Goal: Information Seeking & Learning: Learn about a topic

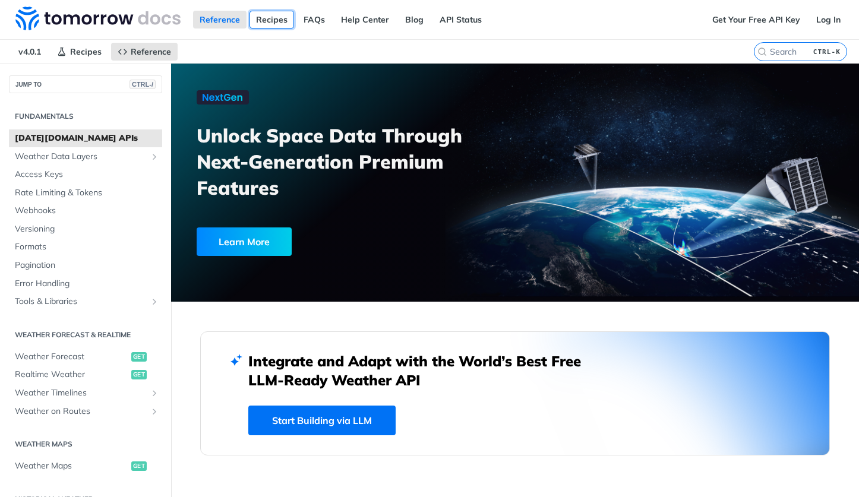
click at [264, 14] on link "Recipes" at bounding box center [272, 20] width 45 height 18
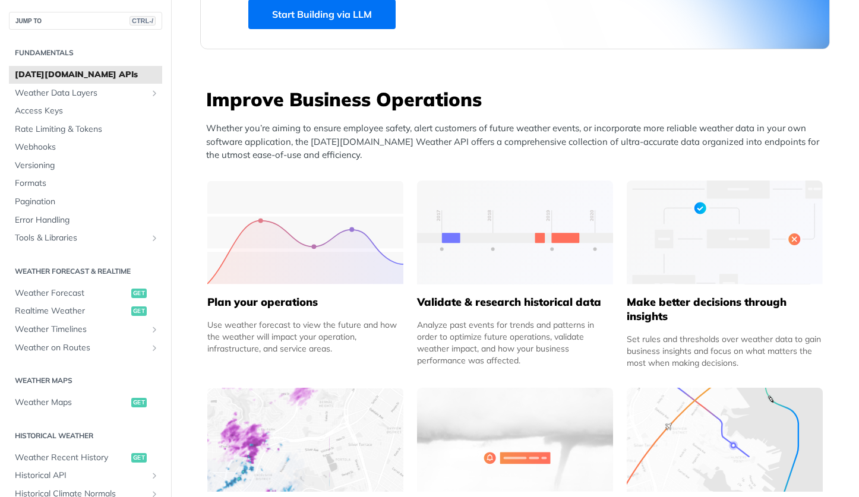
scroll to position [475, 0]
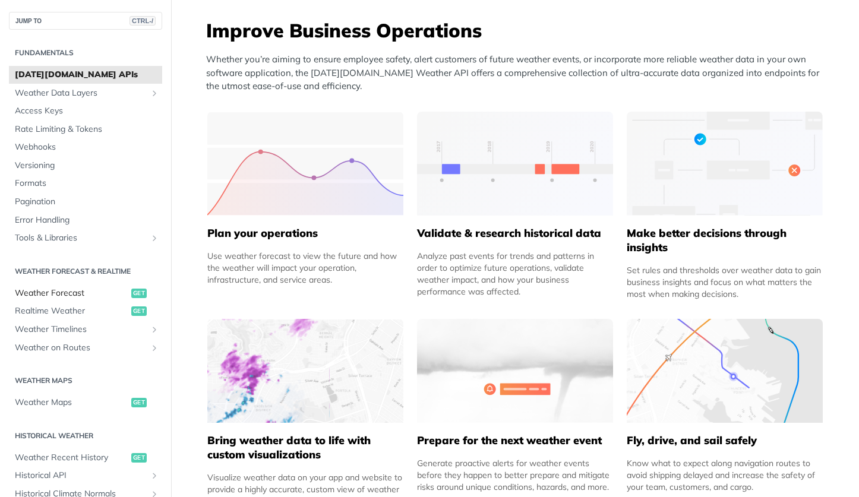
click at [89, 296] on span "Weather Forecast" at bounding box center [71, 294] width 113 height 12
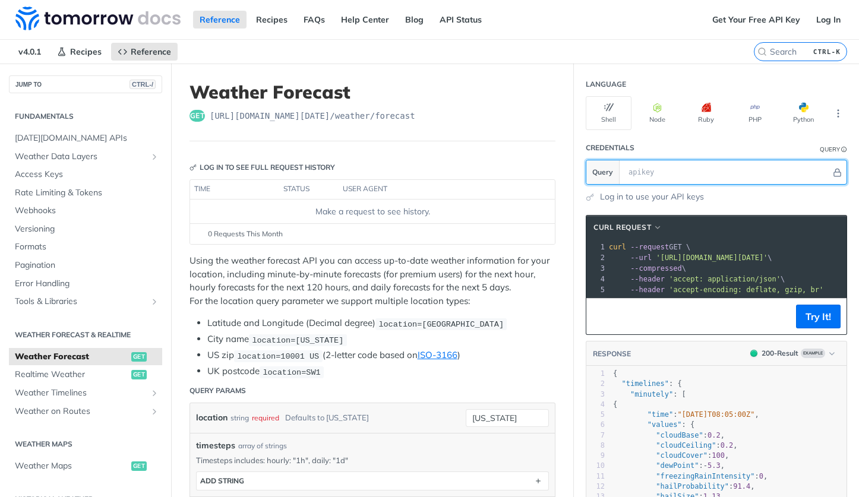
click at [627, 175] on input "text" at bounding box center [727, 172] width 209 height 24
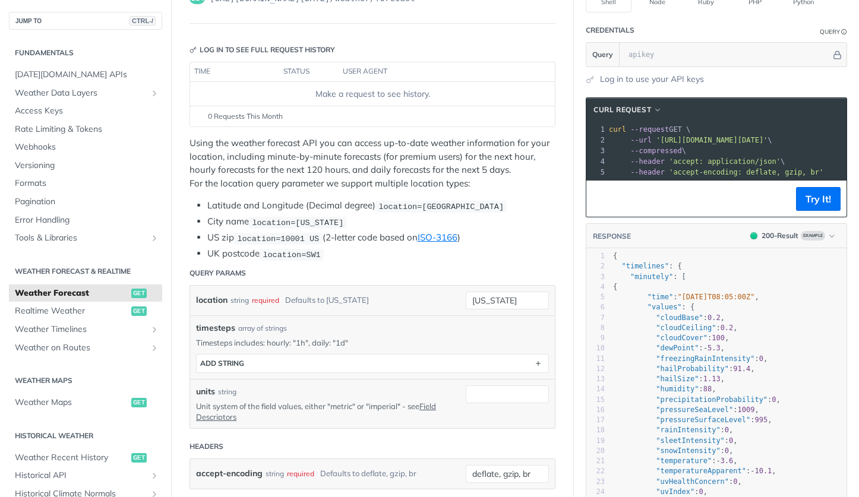
scroll to position [119, 0]
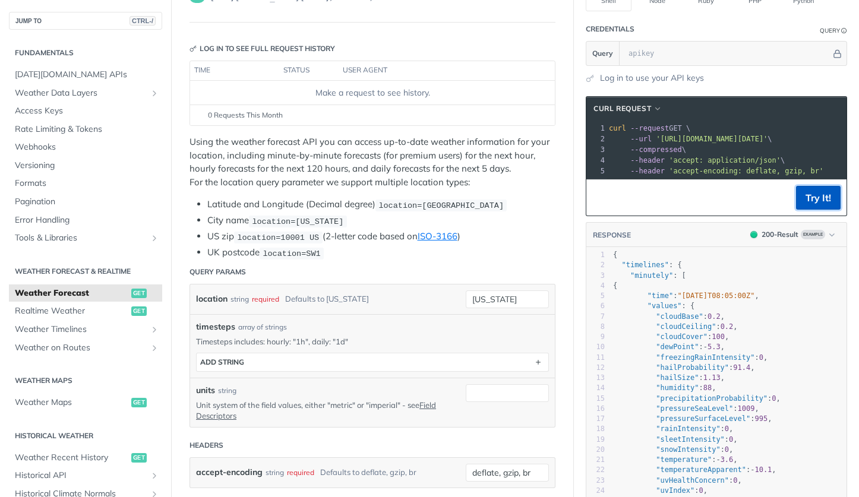
click at [815, 210] on button "Try It!" at bounding box center [818, 198] width 45 height 24
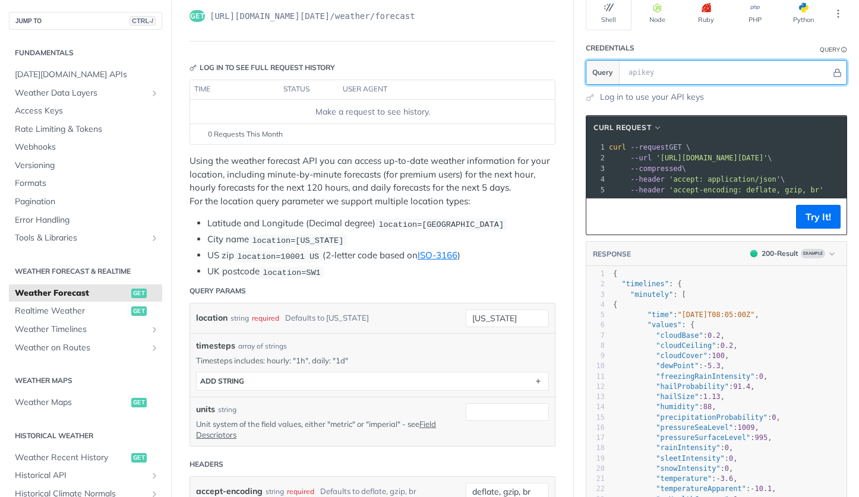
scroll to position [0, 0]
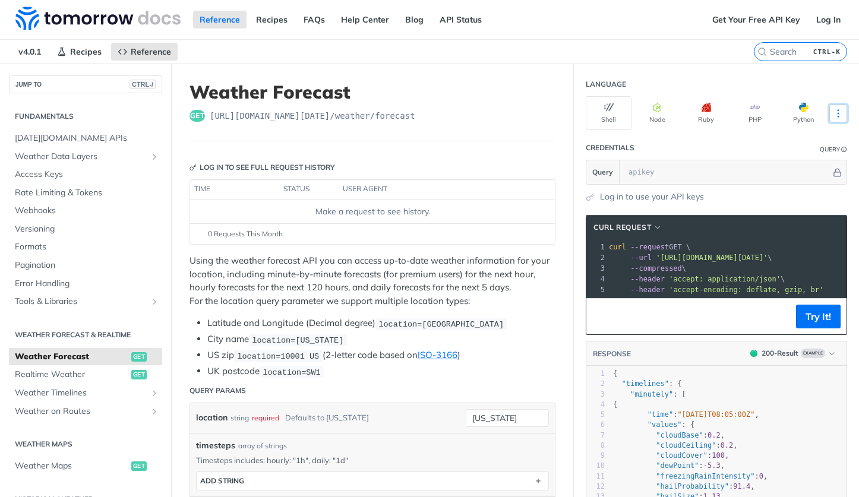
click at [833, 112] on icon "More ellipsis" at bounding box center [838, 113] width 11 height 11
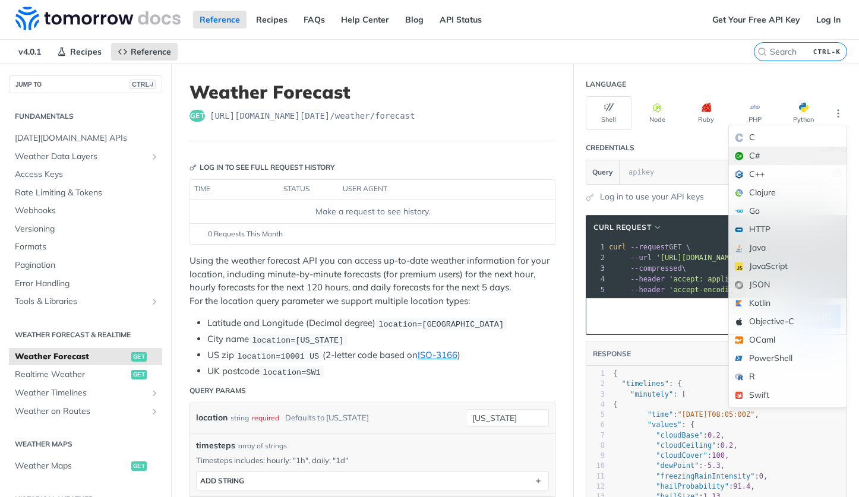
click at [756, 153] on div "C#" at bounding box center [788, 156] width 118 height 18
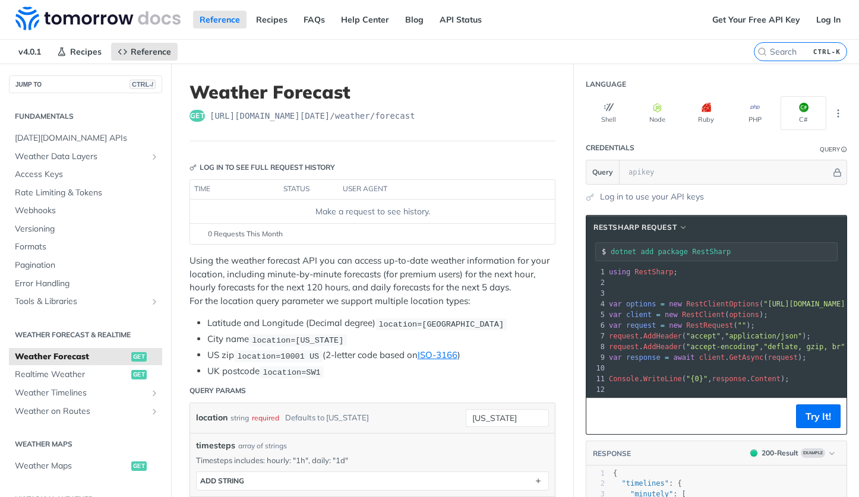
drag, startPoint x: 694, startPoint y: 408, endPoint x: 712, endPoint y: 406, distance: 17.3
click at [712, 406] on div "RestSharp Request dotnet add package RestSharp xxxxxxxxxx 12 1 using RestSharp …" at bounding box center [716, 325] width 261 height 220
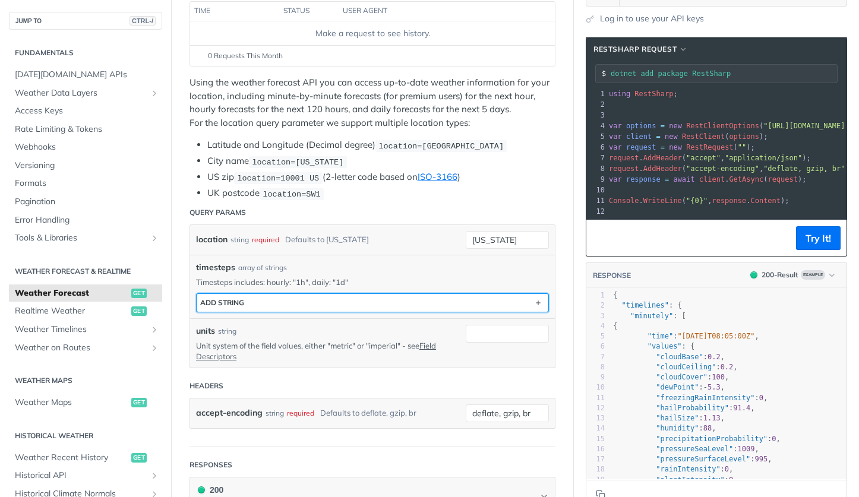
click at [363, 294] on button "ADD string" at bounding box center [373, 303] width 352 height 18
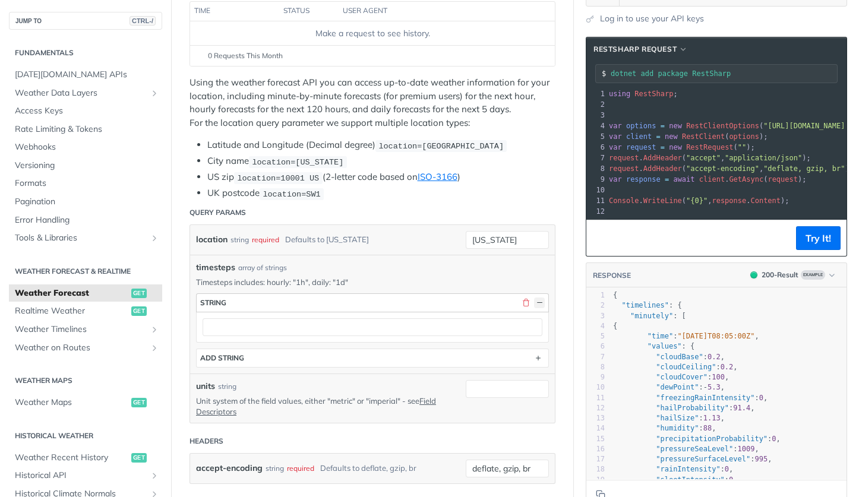
click at [534, 304] on button "button" at bounding box center [539, 303] width 11 height 11
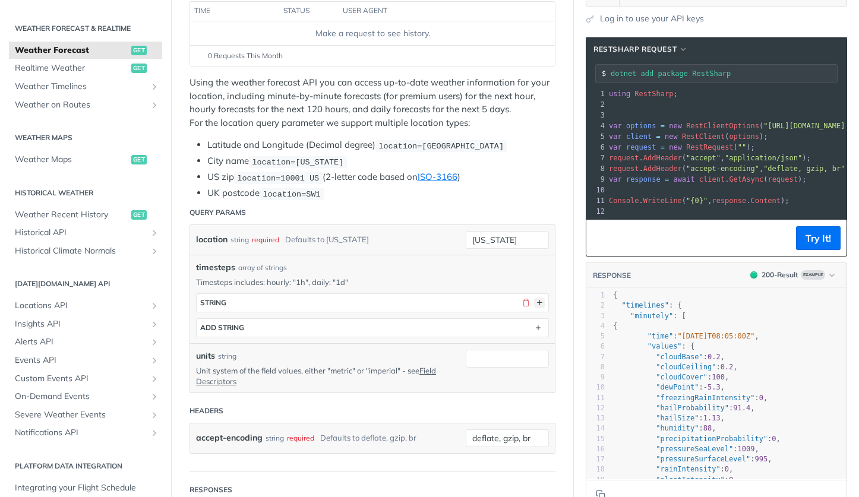
scroll to position [292, 0]
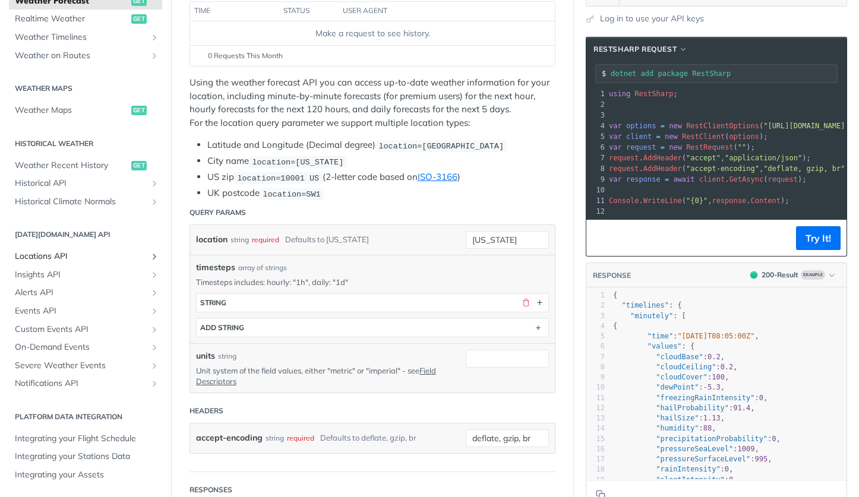
click at [68, 257] on span "Locations API" at bounding box center [81, 257] width 132 height 12
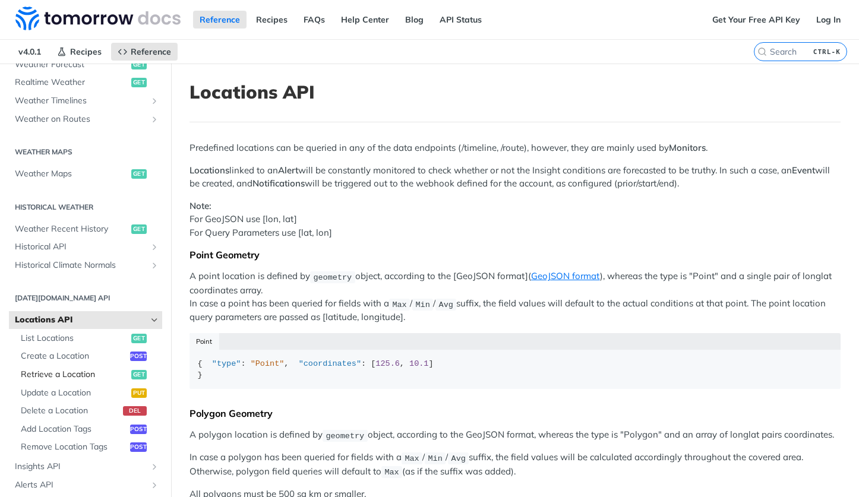
click at [68, 374] on span "Retrieve a Location" at bounding box center [75, 375] width 108 height 12
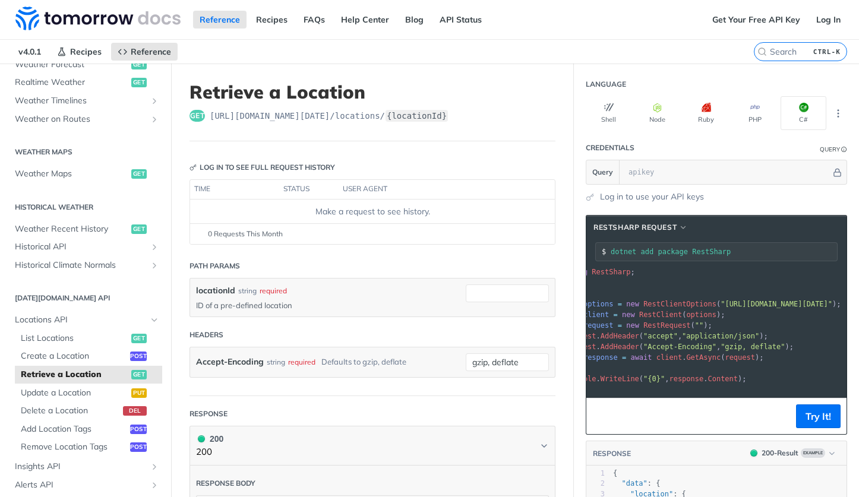
scroll to position [0, 105]
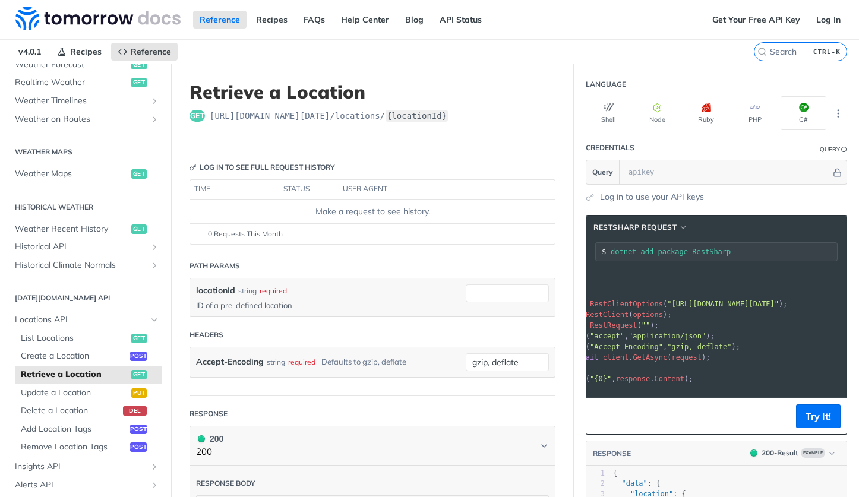
drag, startPoint x: 716, startPoint y: 325, endPoint x: 803, endPoint y: 328, distance: 86.8
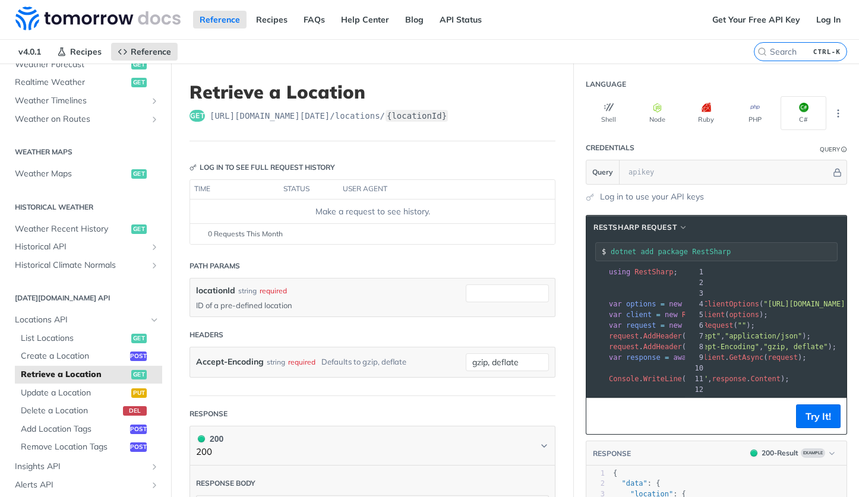
drag, startPoint x: 725, startPoint y: 340, endPoint x: 579, endPoint y: 346, distance: 146.9
click at [64, 336] on span "List Locations" at bounding box center [75, 339] width 108 height 12
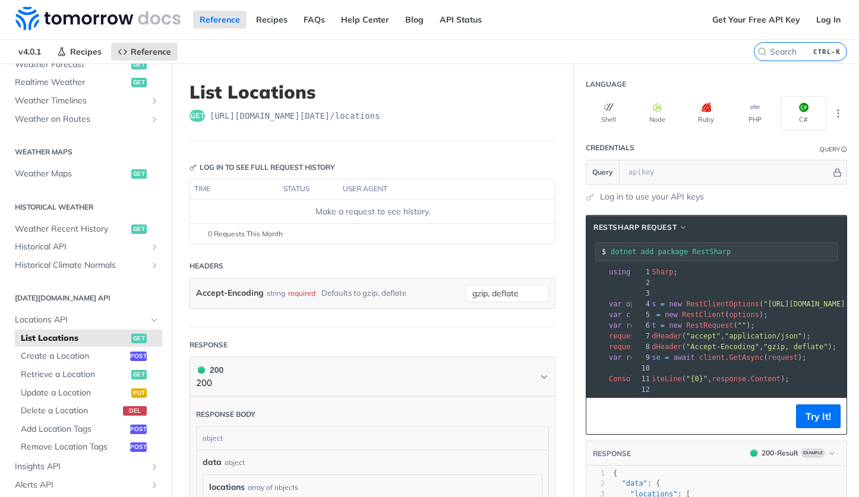
drag, startPoint x: 703, startPoint y: 346, endPoint x: 627, endPoint y: 343, distance: 76.7
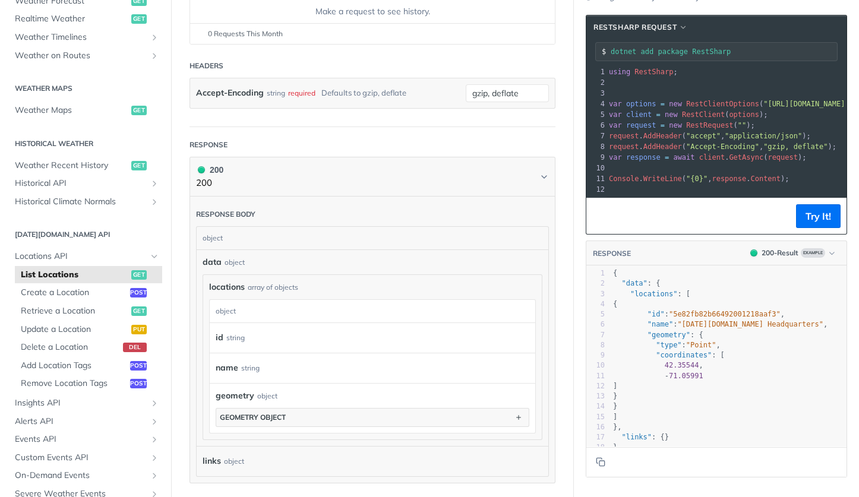
scroll to position [297, 0]
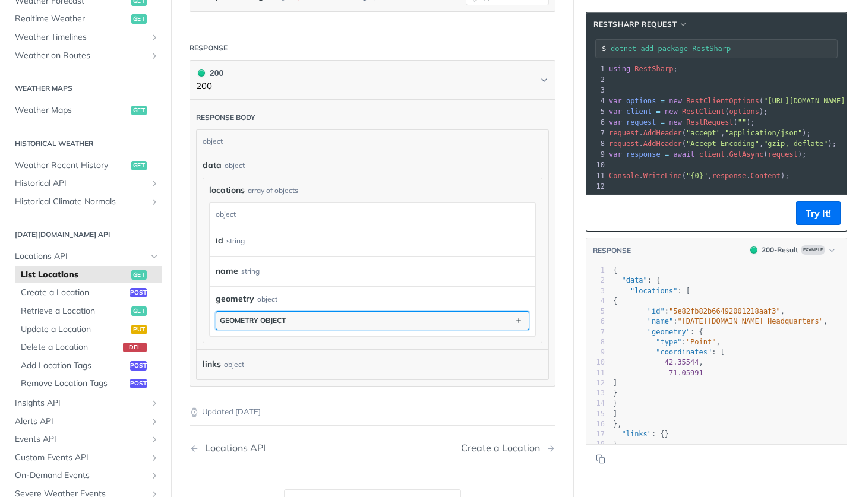
click at [332, 326] on button "geometry object" at bounding box center [372, 321] width 312 height 18
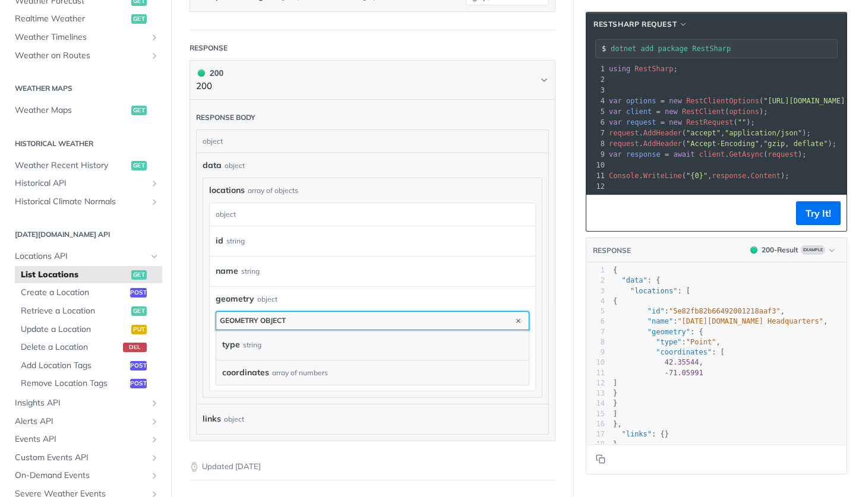
click at [332, 326] on button "geometry object" at bounding box center [372, 321] width 312 height 18
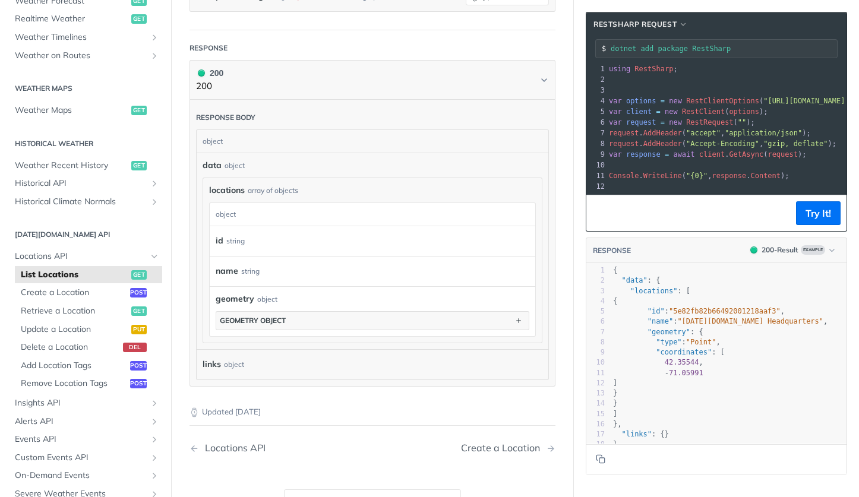
click at [271, 274] on div "name string" at bounding box center [364, 272] width 296 height 18
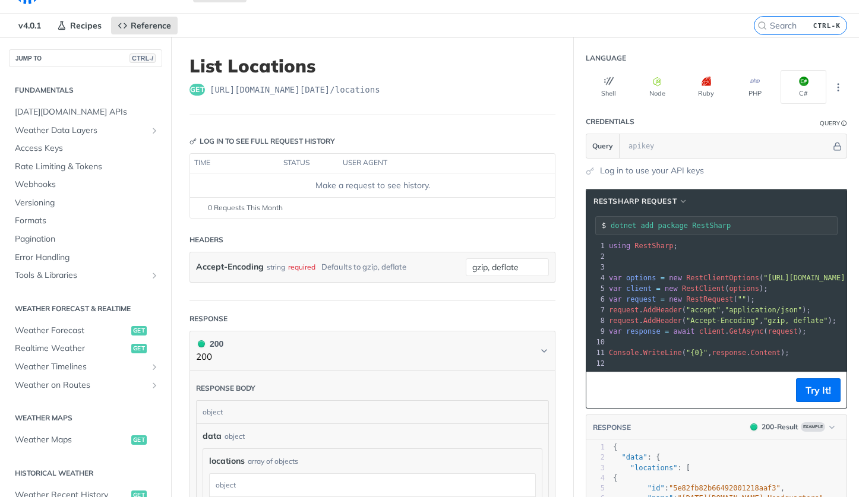
scroll to position [0, 0]
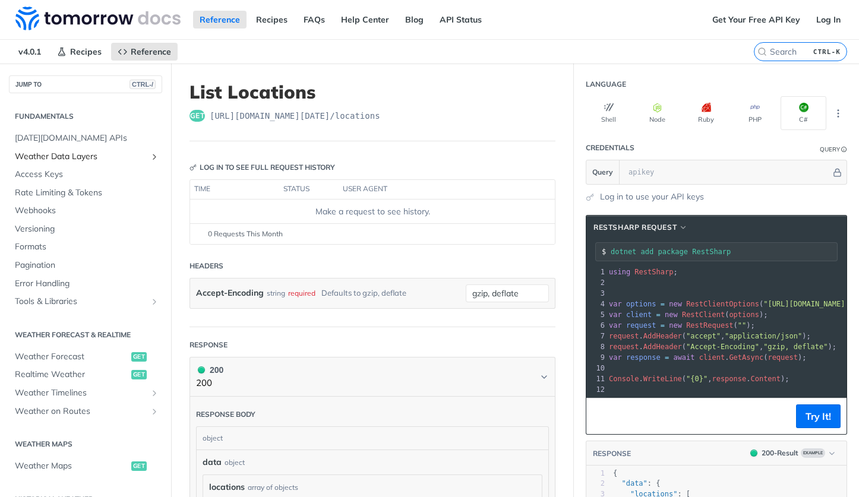
click at [77, 160] on span "Weather Data Layers" at bounding box center [81, 157] width 132 height 12
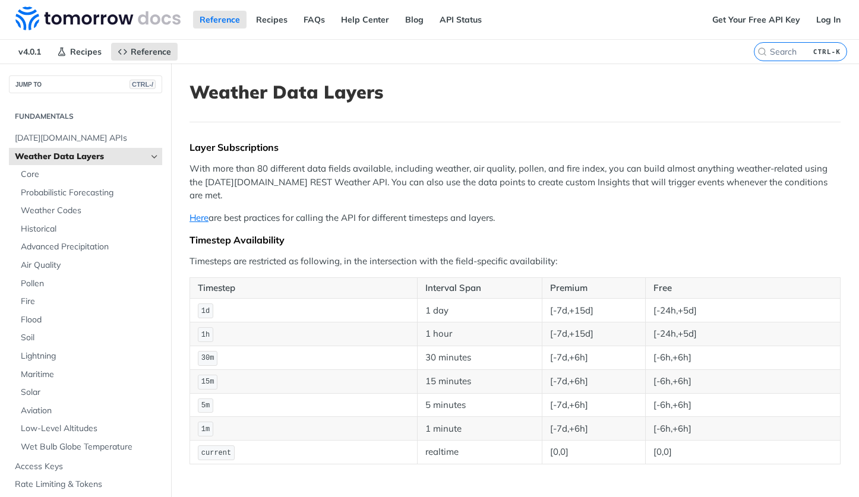
click at [77, 160] on span "Weather Data Layers" at bounding box center [81, 157] width 132 height 12
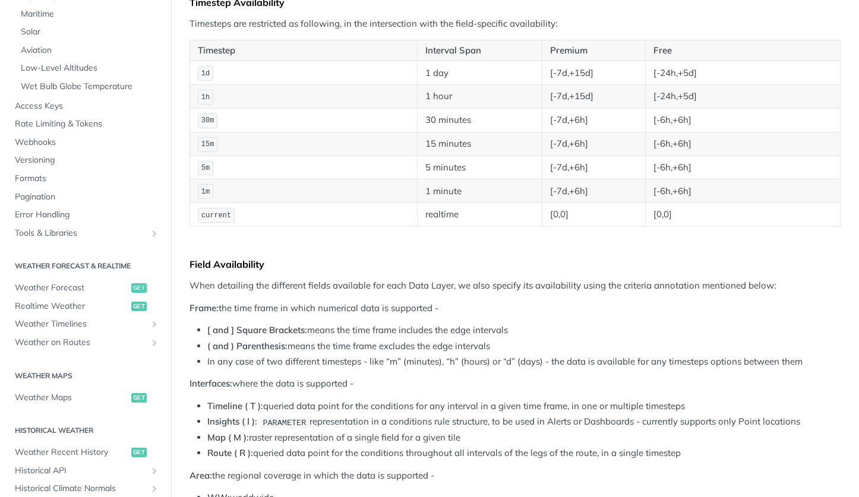
scroll to position [178, 0]
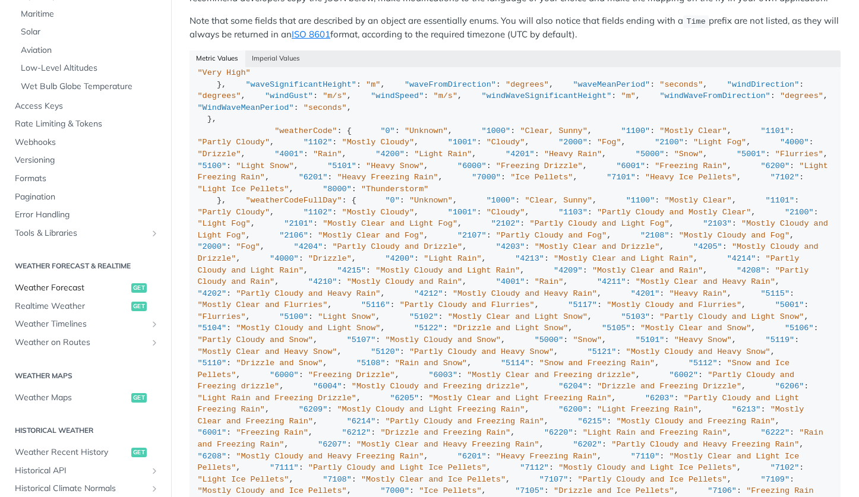
click at [62, 282] on span "Weather Forecast" at bounding box center [71, 288] width 113 height 12
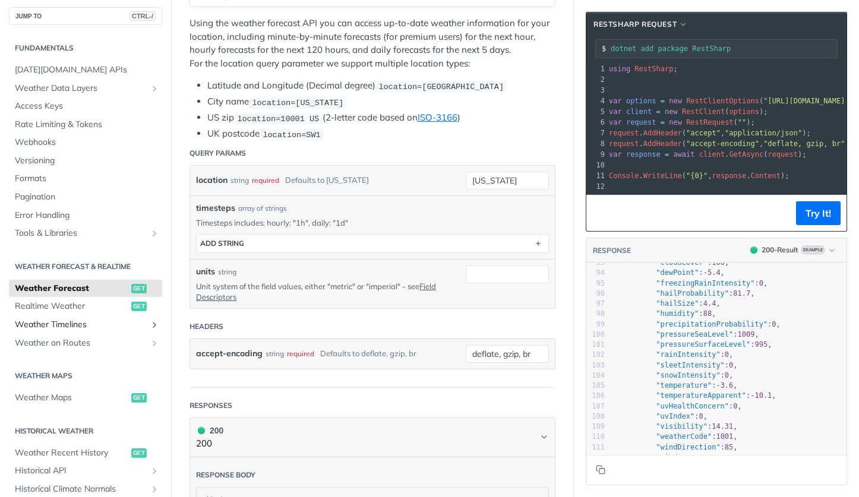
click at [54, 324] on span "Weather Timelines" at bounding box center [81, 325] width 132 height 12
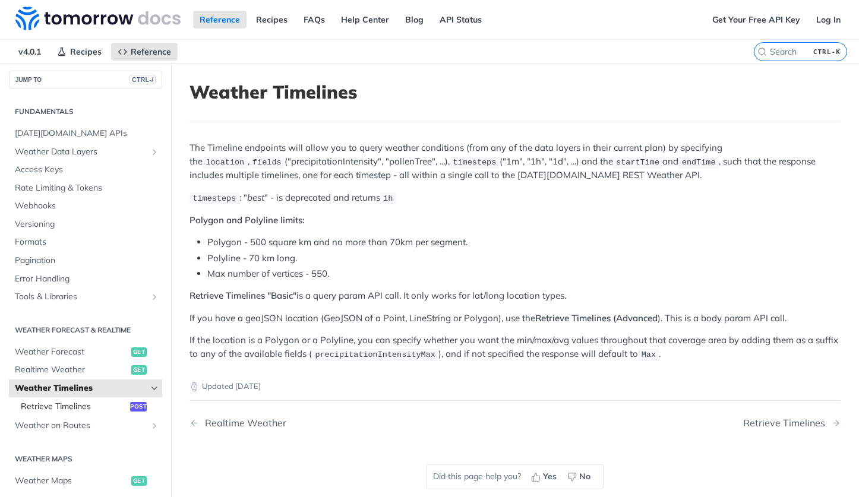
click at [90, 408] on span "Retrieve Timelines" at bounding box center [74, 407] width 106 height 12
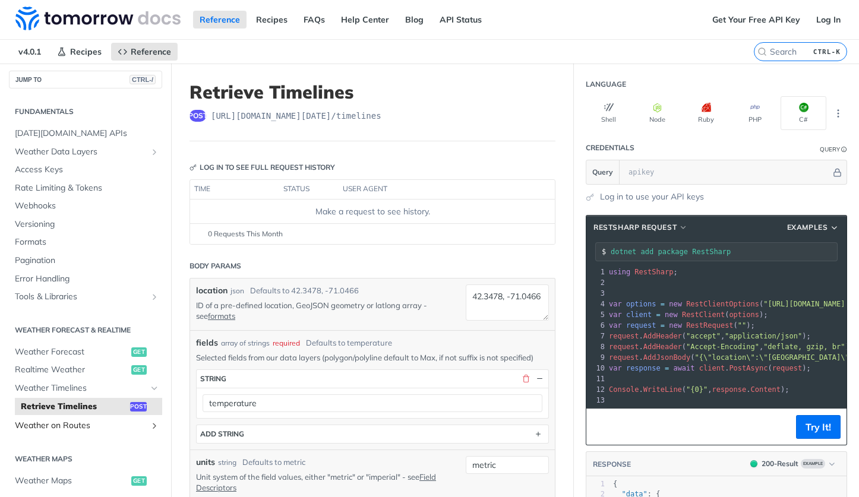
click at [86, 424] on span "Weather on Routes" at bounding box center [81, 426] width 132 height 12
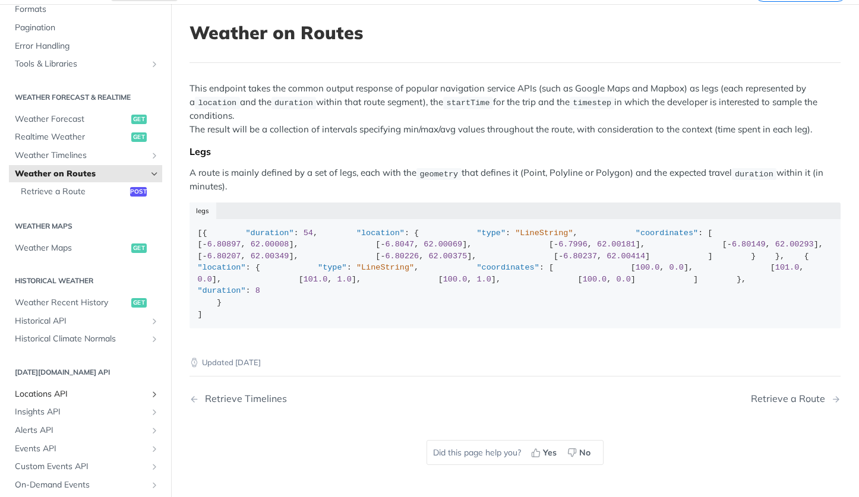
click at [62, 396] on span "Locations API" at bounding box center [81, 395] width 132 height 12
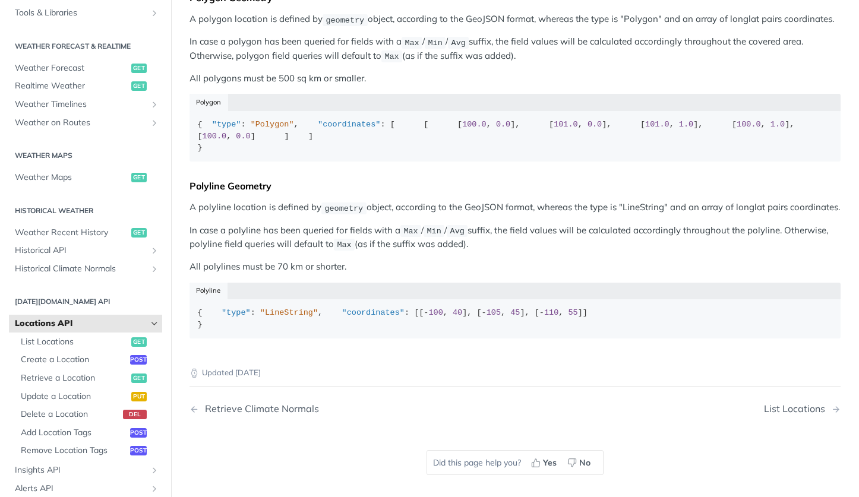
scroll to position [238, 0]
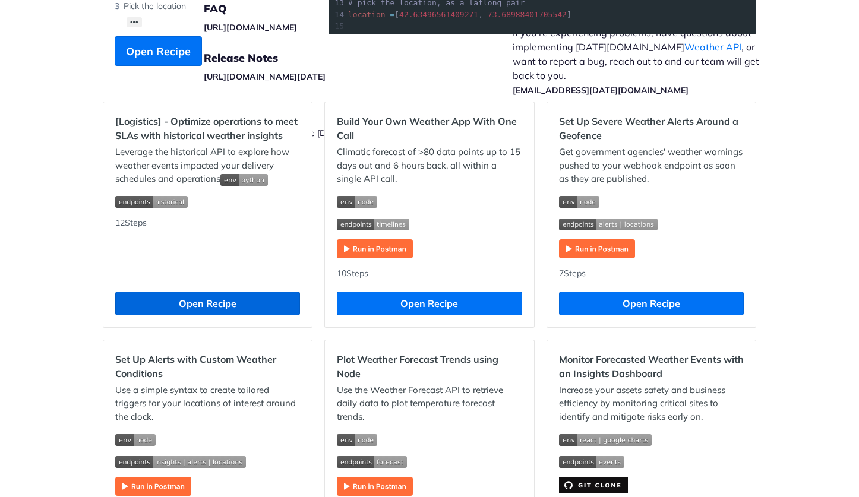
scroll to position [297, 0]
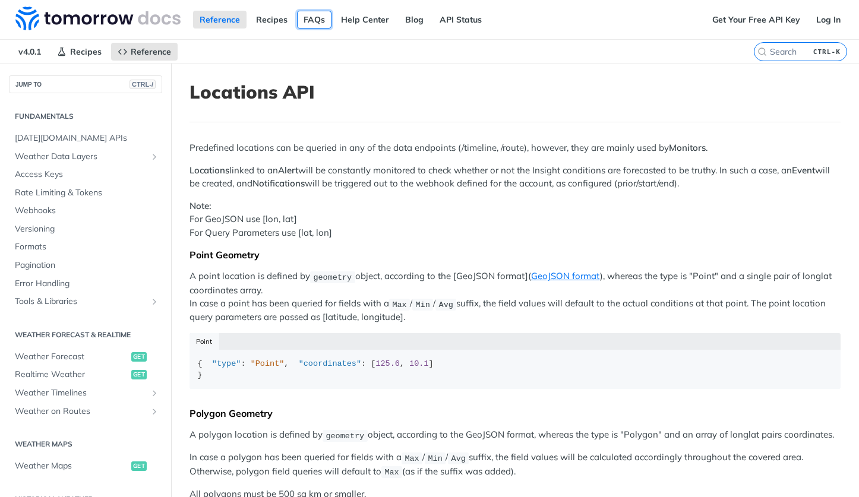
click at [308, 19] on link "FAQs" at bounding box center [314, 20] width 34 height 18
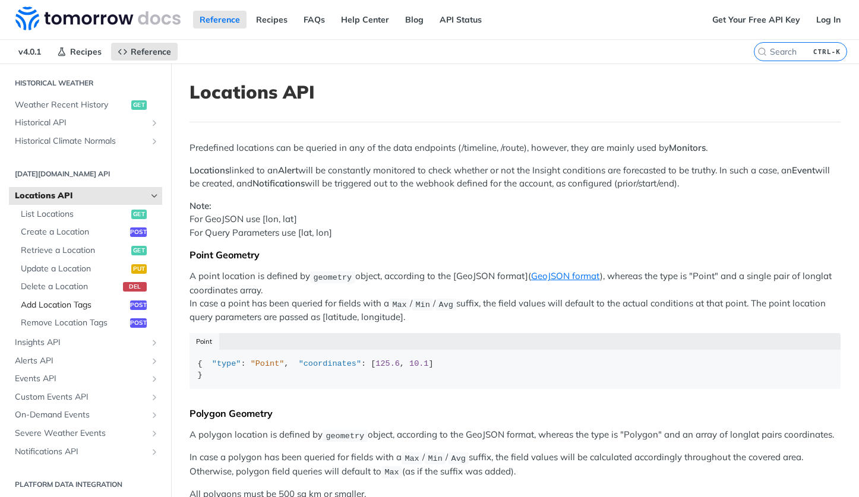
scroll to position [421, 0]
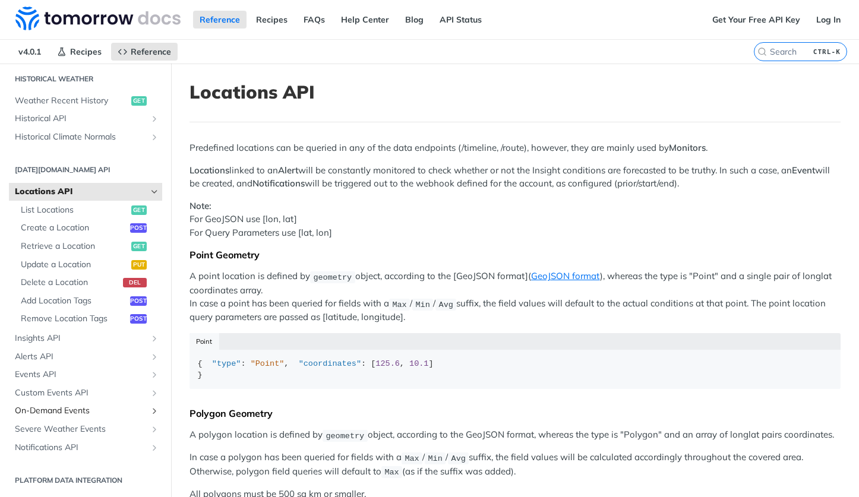
click at [71, 410] on span "On-Demand Events" at bounding box center [81, 411] width 132 height 12
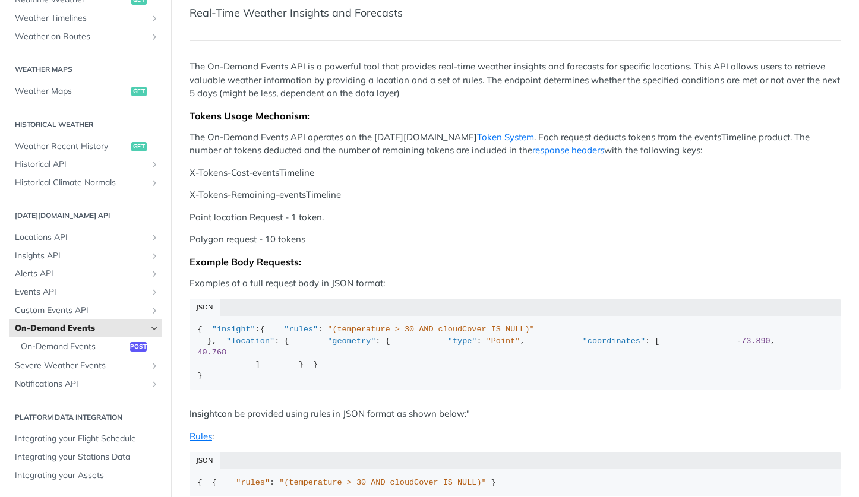
scroll to position [119, 0]
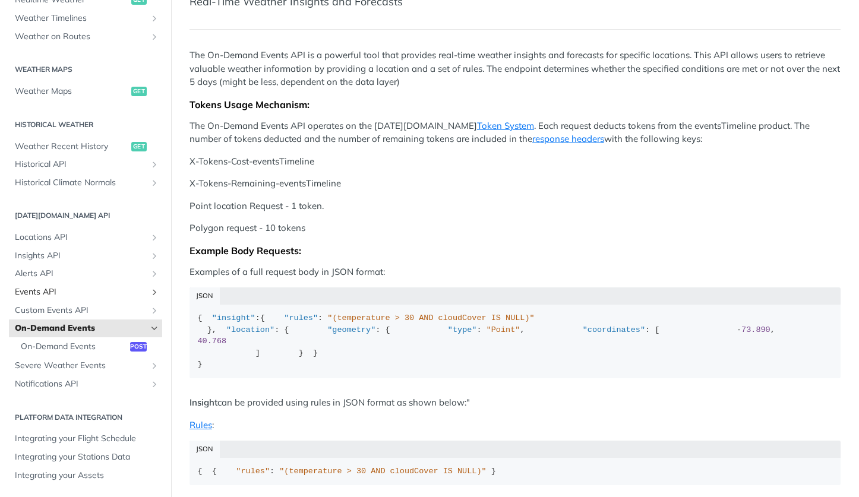
click at [78, 292] on span "Events API" at bounding box center [81, 292] width 132 height 12
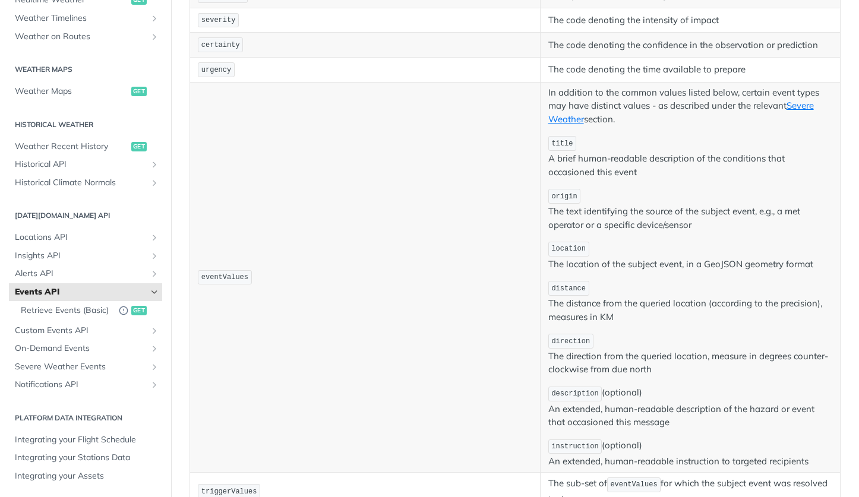
scroll to position [594, 0]
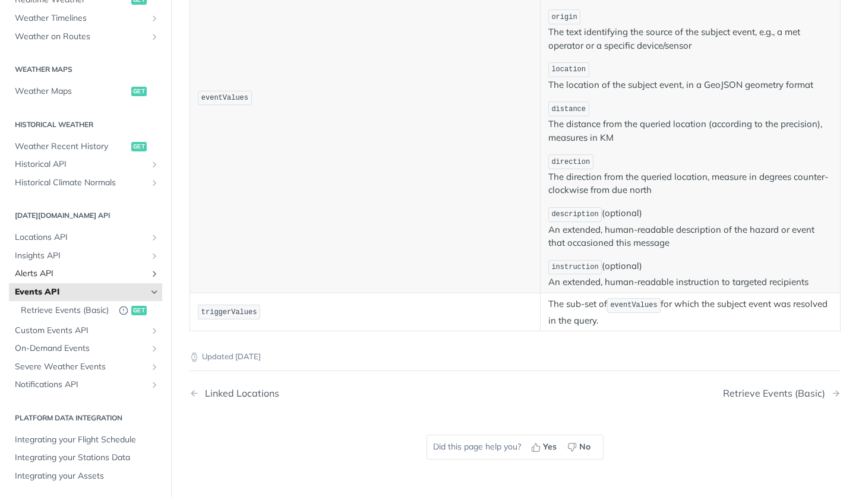
click at [46, 269] on span "Alerts API" at bounding box center [81, 274] width 132 height 12
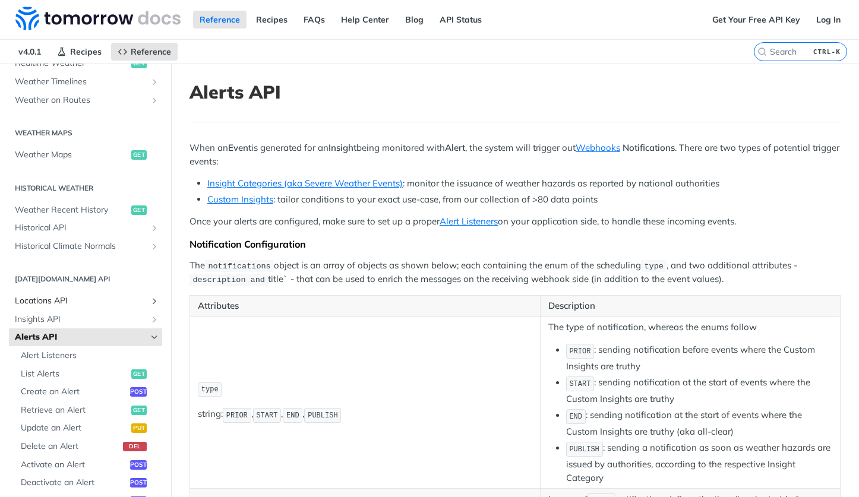
click at [51, 297] on span "Locations API" at bounding box center [81, 301] width 132 height 12
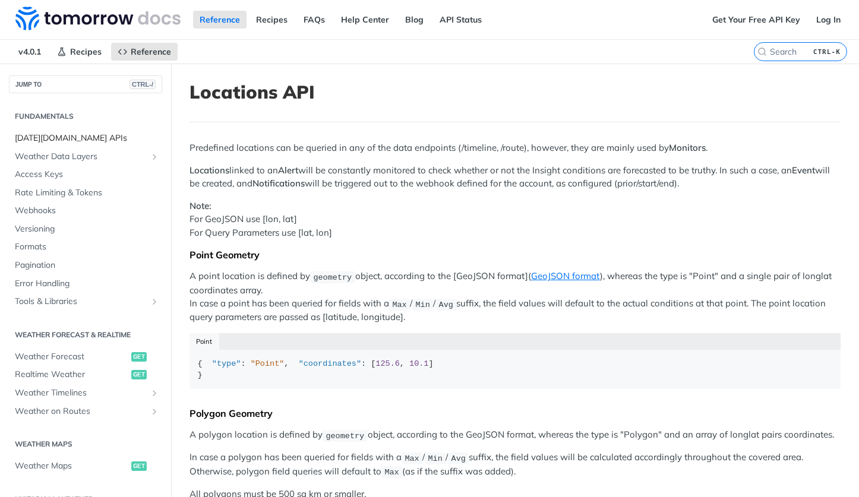
click at [79, 136] on span "[DATE][DOMAIN_NAME] APIs" at bounding box center [87, 138] width 144 height 12
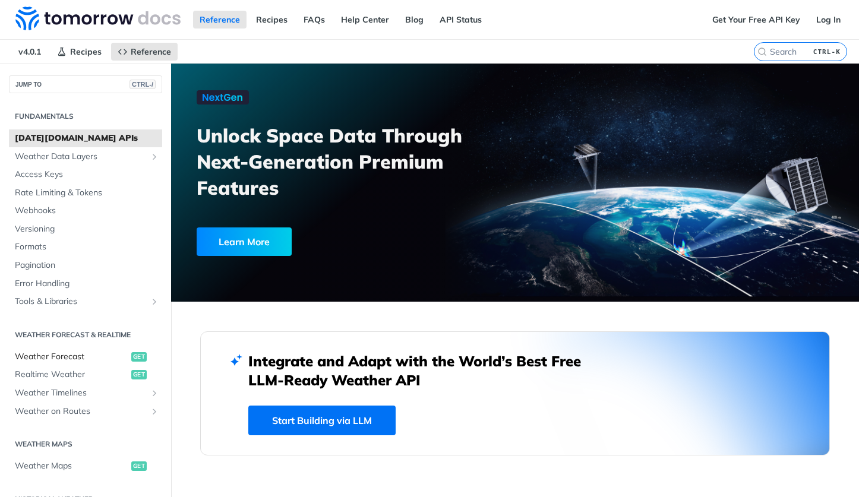
click at [70, 352] on span "Weather Forecast" at bounding box center [71, 357] width 113 height 12
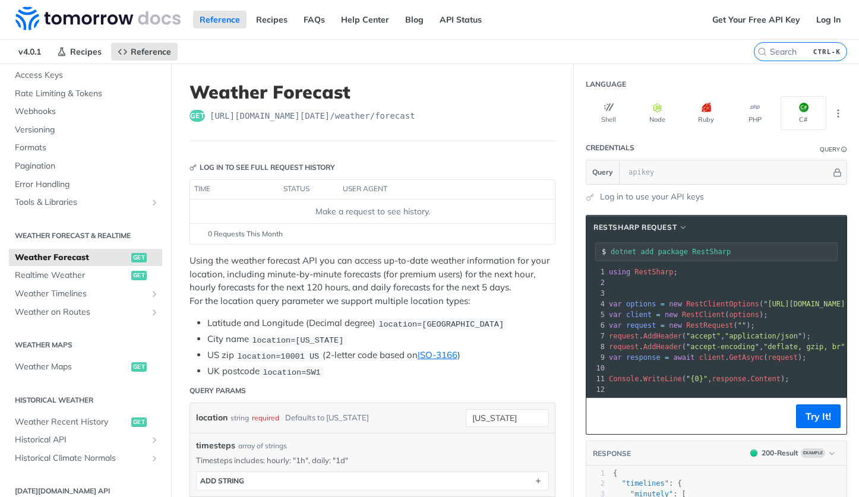
scroll to position [119, 0]
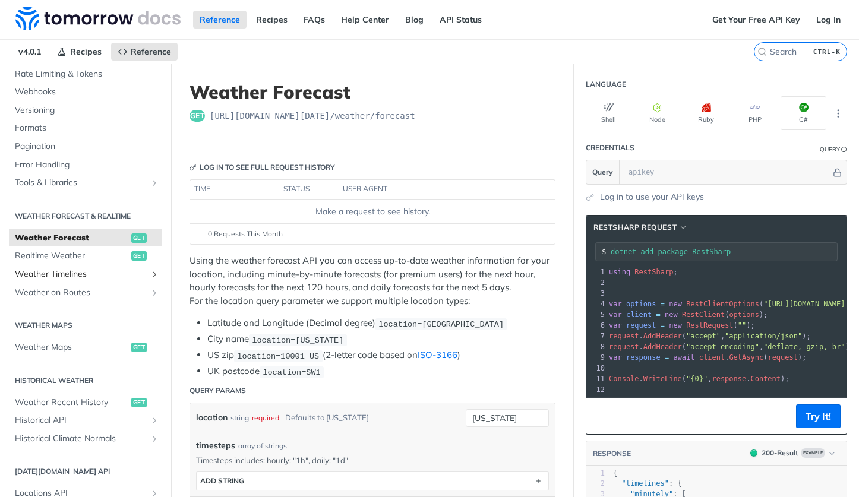
click at [88, 277] on span "Weather Timelines" at bounding box center [81, 275] width 132 height 12
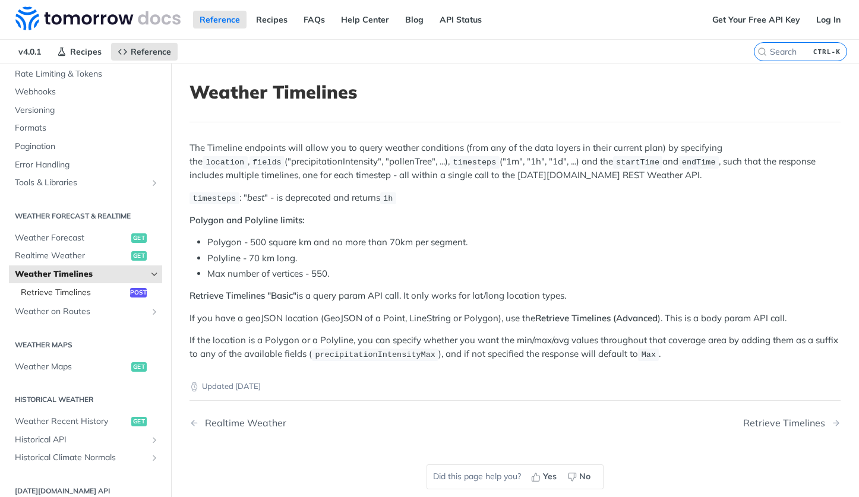
click at [89, 296] on span "Retrieve Timelines" at bounding box center [74, 293] width 106 height 12
